Goal: Information Seeking & Learning: Check status

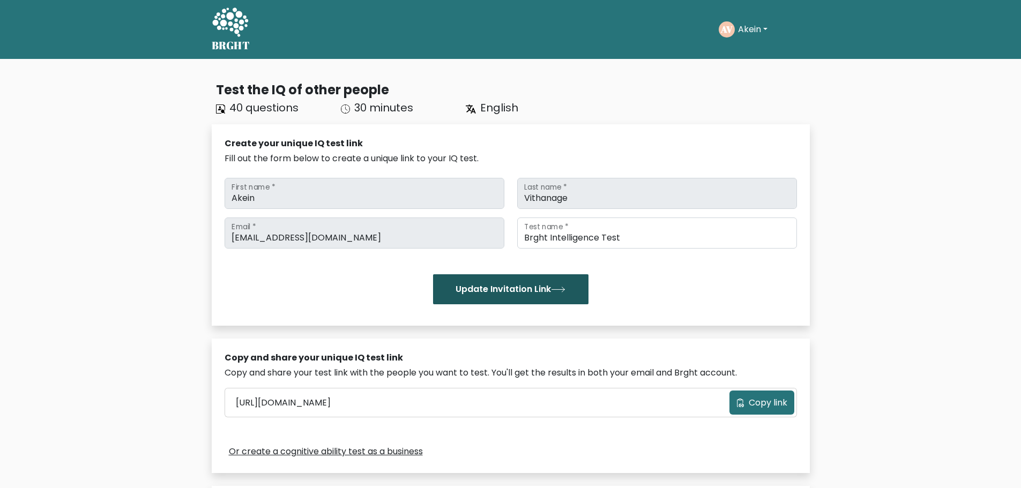
click at [495, 286] on button "Update Invitation Link" at bounding box center [510, 289] width 155 height 30
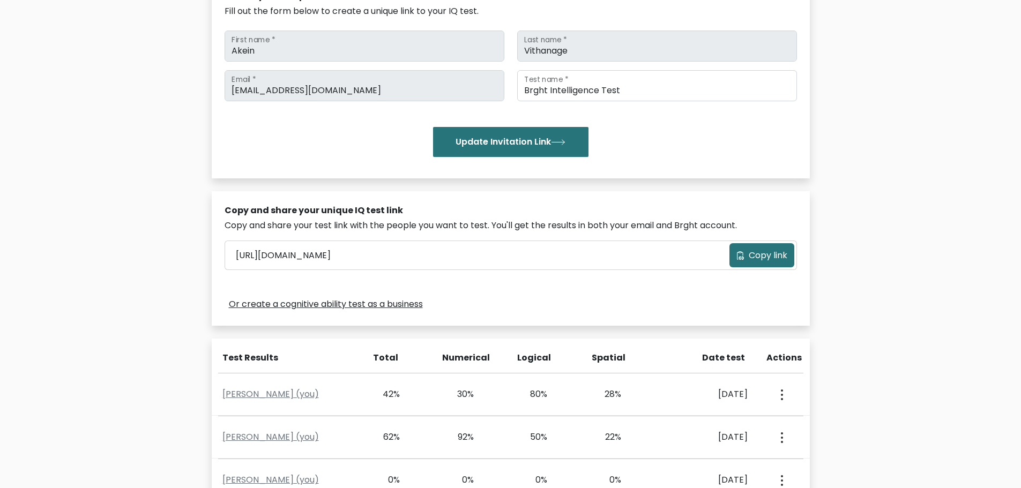
scroll to position [268, 0]
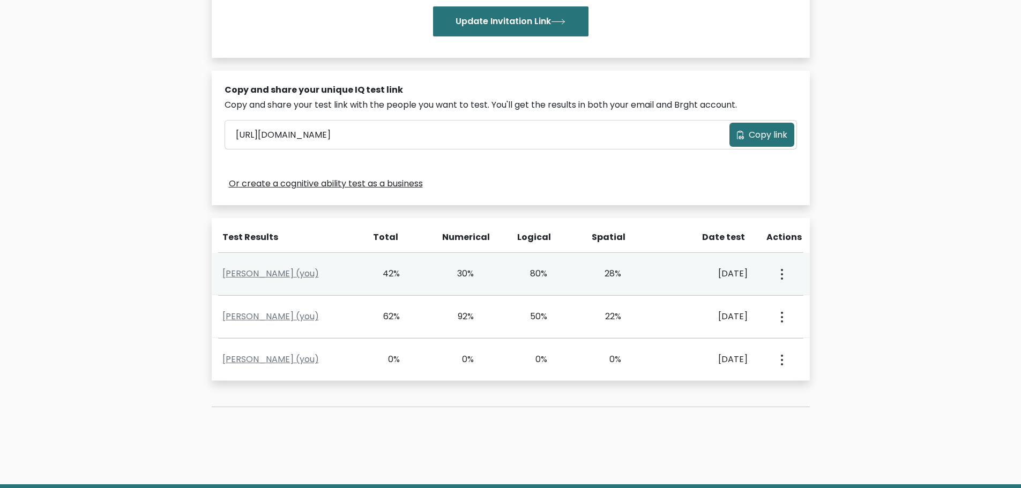
drag, startPoint x: 548, startPoint y: 270, endPoint x: 372, endPoint y: 283, distance: 176.3
click at [372, 283] on div "[PERSON_NAME] (you) 42% 30% 80% 28% [DATE] View Profile" at bounding box center [511, 274] width 598 height 42
click at [372, 275] on div "42%" at bounding box center [385, 273] width 31 height 13
drag, startPoint x: 377, startPoint y: 273, endPoint x: 400, endPoint y: 271, distance: 23.1
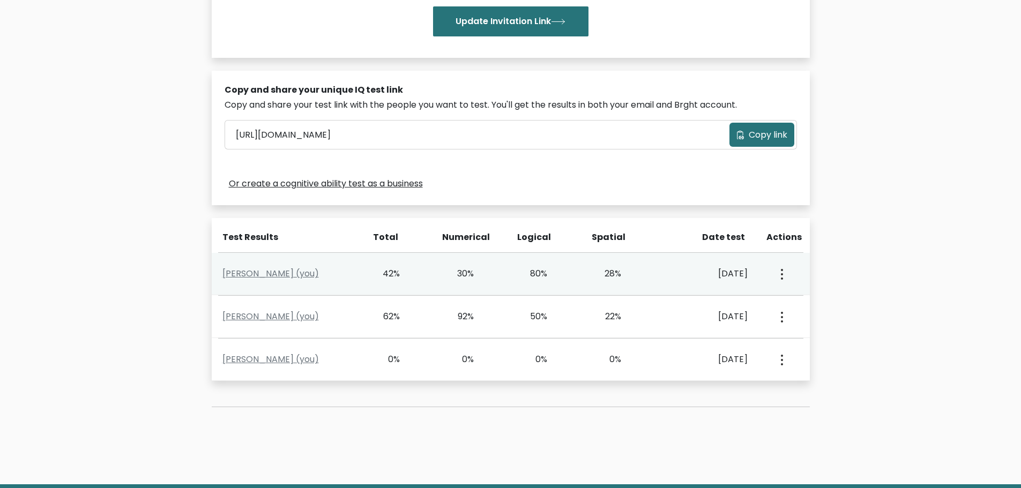
click at [400, 271] on div "42%" at bounding box center [400, 273] width 74 height 13
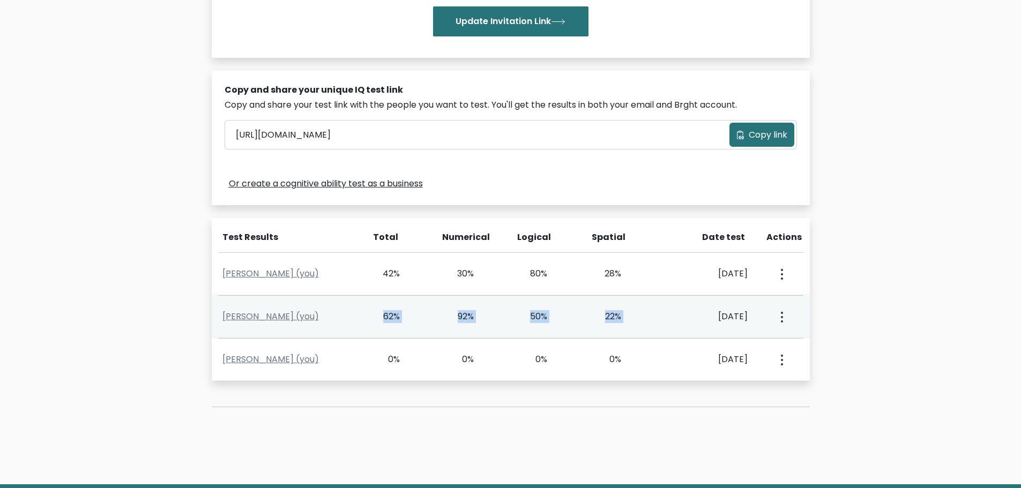
drag, startPoint x: 363, startPoint y: 329, endPoint x: 750, endPoint y: 318, distance: 387.0
click at [697, 321] on div "Akein Vithanage (you) 62% 92% 50% 22% Sept. 11, 2025 View Profile" at bounding box center [511, 317] width 598 height 42
click at [761, 311] on div "View Profile" at bounding box center [780, 316] width 49 height 33
click at [777, 313] on button "button" at bounding box center [780, 316] width 9 height 33
click at [806, 346] on link "View Profile" at bounding box center [819, 347] width 85 height 17
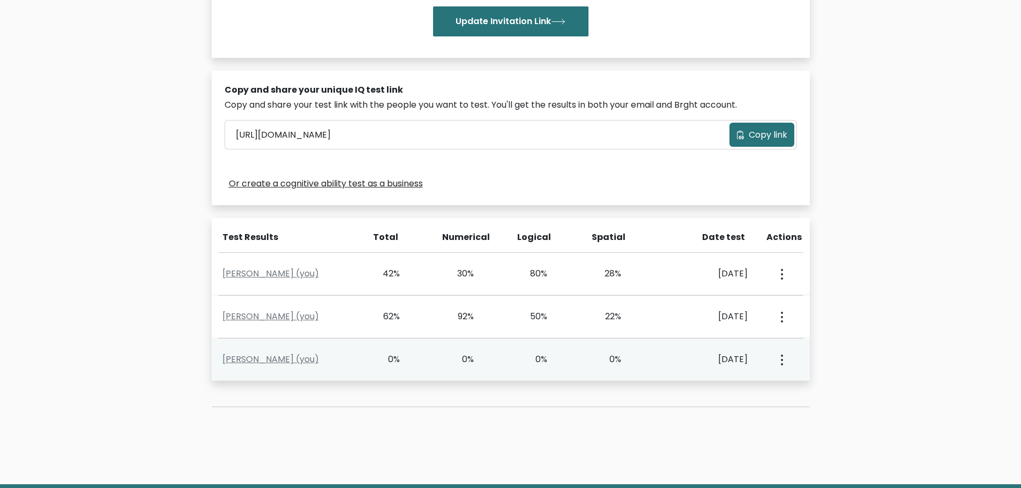
scroll to position [229, 0]
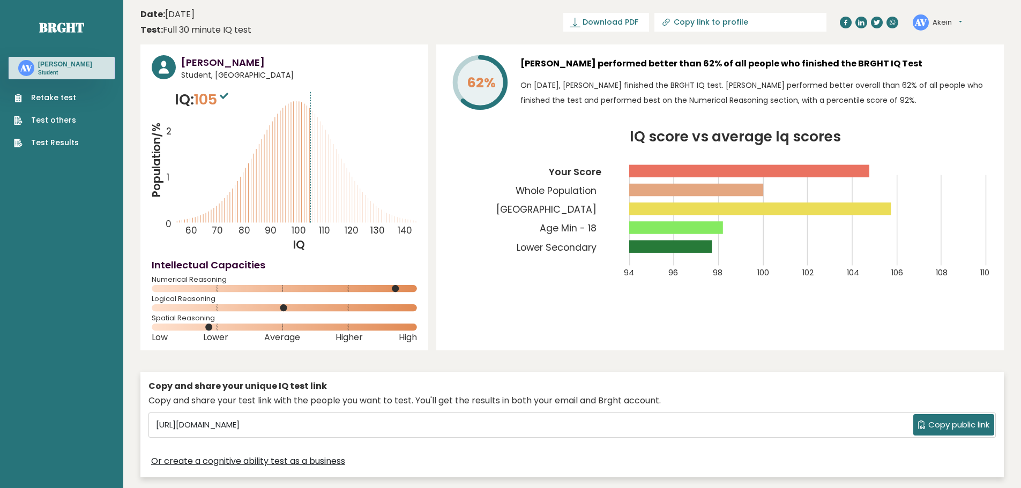
click at [650, 230] on rect at bounding box center [676, 227] width 94 height 12
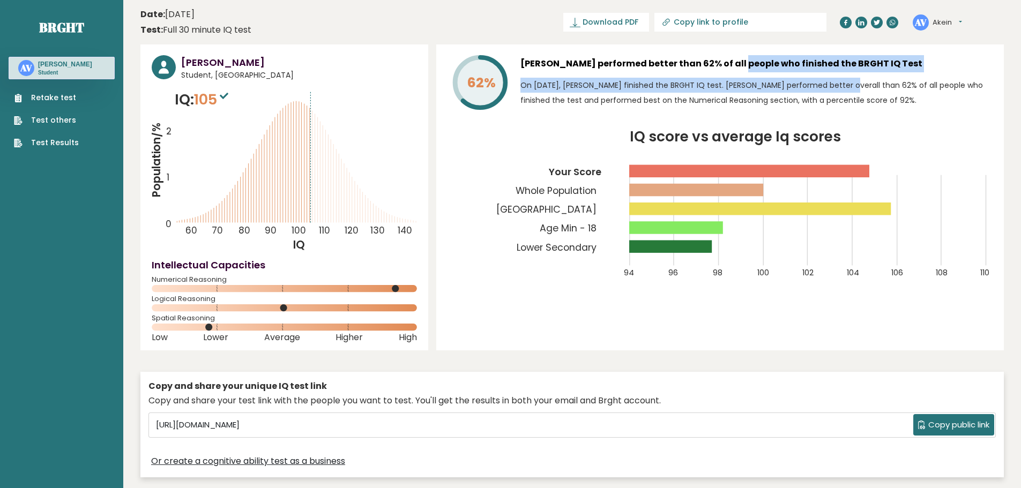
drag, startPoint x: 724, startPoint y: 73, endPoint x: 776, endPoint y: 76, distance: 52.0
click at [776, 76] on div "[PERSON_NAME] performed better than 62% of all people who finished the BRGHT IQ…" at bounding box center [756, 84] width 472 height 59
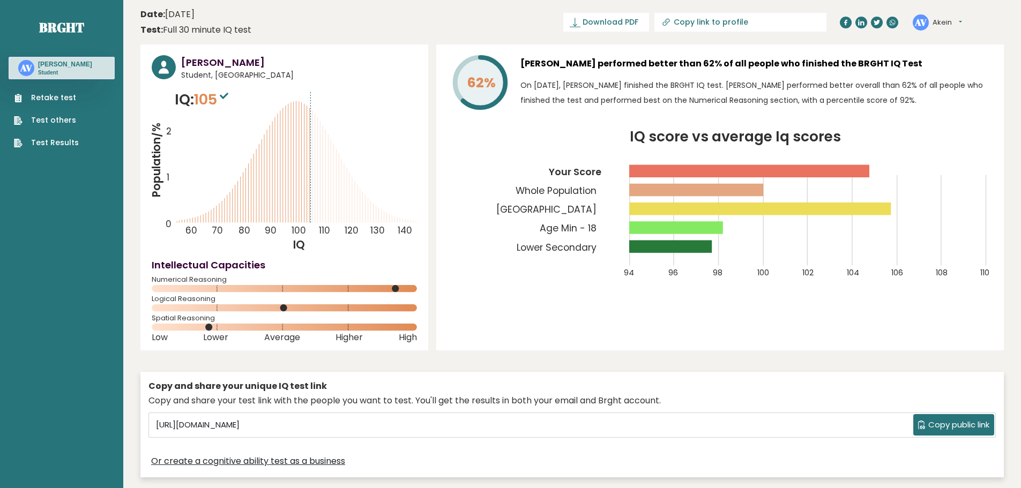
click at [777, 72] on div "[PERSON_NAME] performed better than 62% of all people who finished the BRGHT IQ…" at bounding box center [756, 84] width 472 height 59
